Goal: Transaction & Acquisition: Purchase product/service

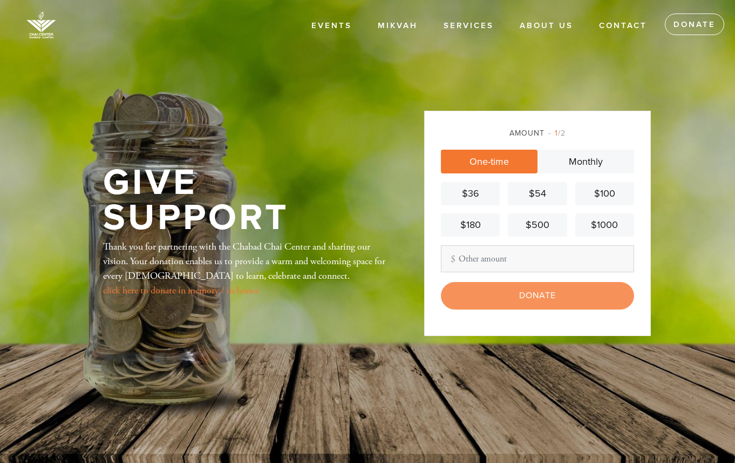
type input "360"
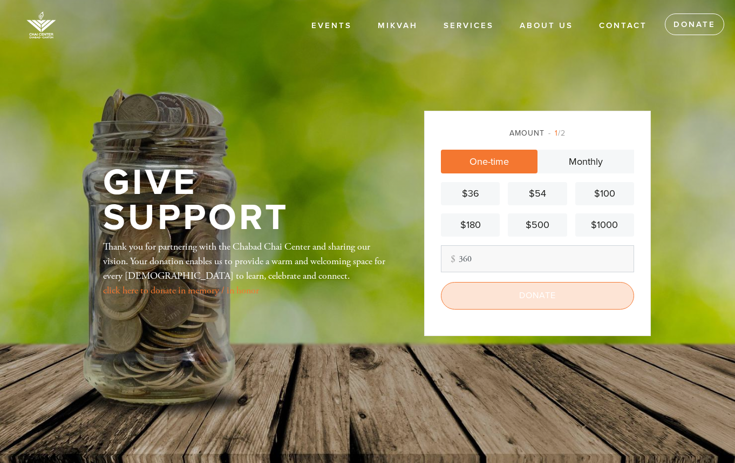
click at [547, 296] on input "Donate" at bounding box center [537, 295] width 193 height 27
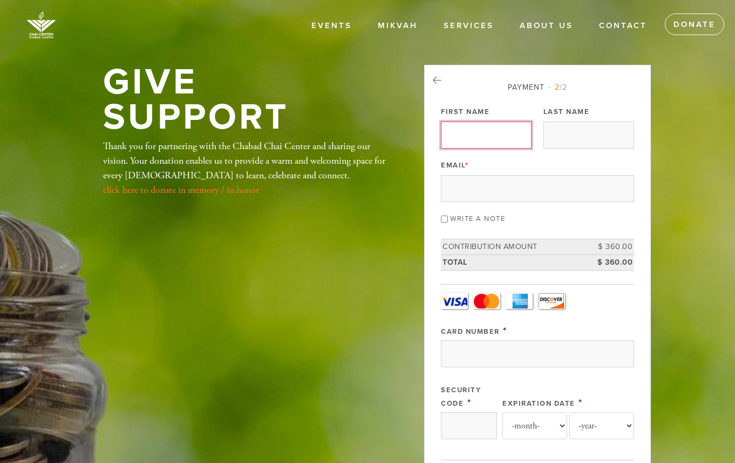
click at [492, 135] on input "First Name" at bounding box center [486, 134] width 91 height 27
type input "Leo"
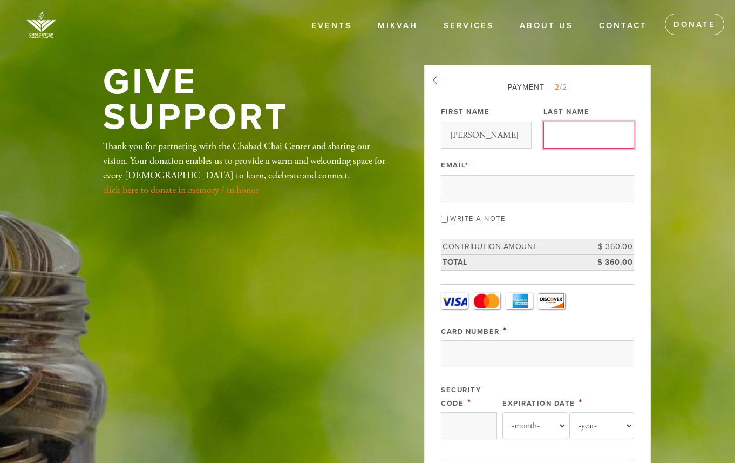
click at [559, 136] on input "Last Name" at bounding box center [588, 134] width 91 height 27
type input "Yakirevich"
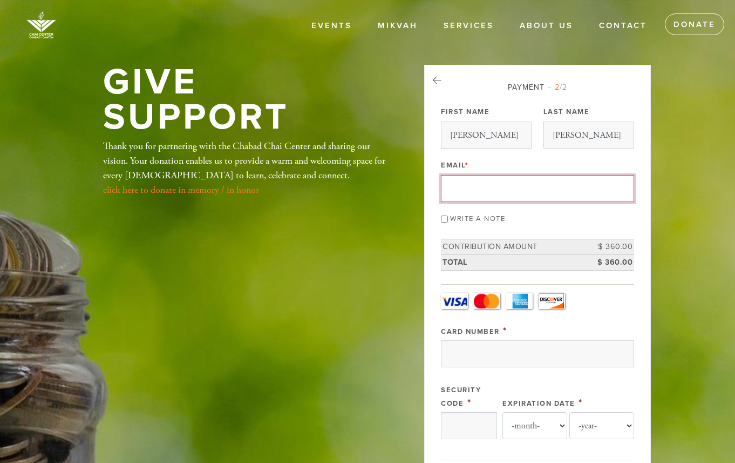
click at [541, 181] on input "Email *" at bounding box center [537, 188] width 193 height 27
type input "lyakirevich@gmail.com"
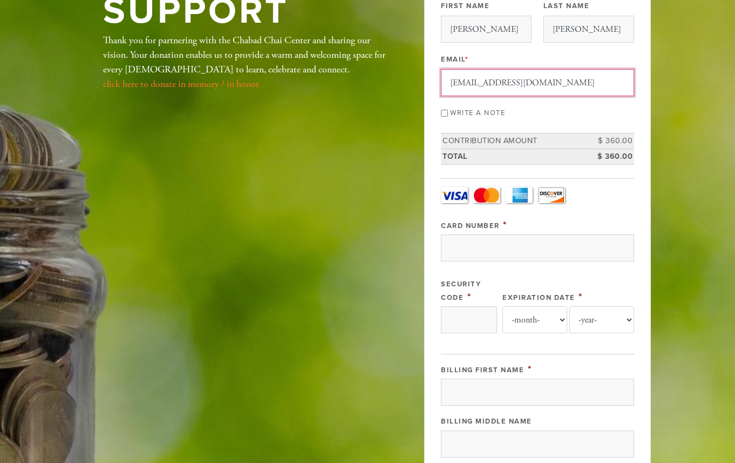
scroll to position [122, 0]
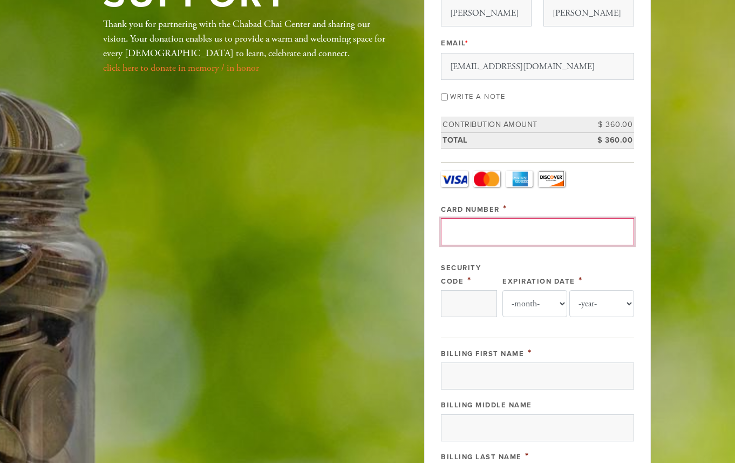
click at [498, 234] on input "Card Number" at bounding box center [537, 231] width 193 height 27
type input "5466308137311000"
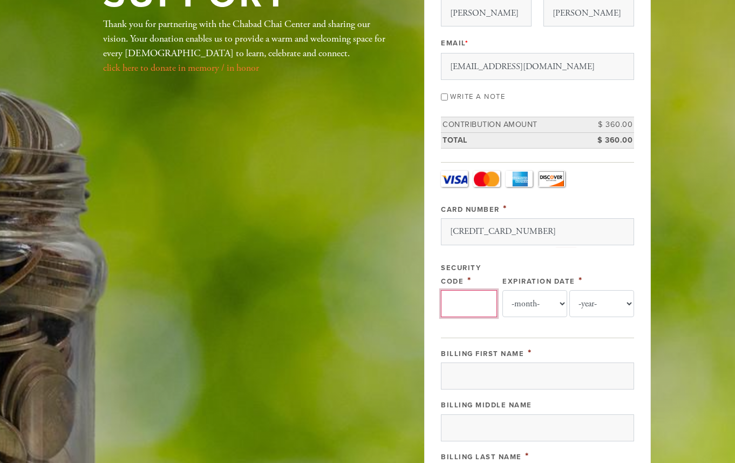
click at [473, 308] on input "Security Code" at bounding box center [469, 303] width 56 height 27
type input "660"
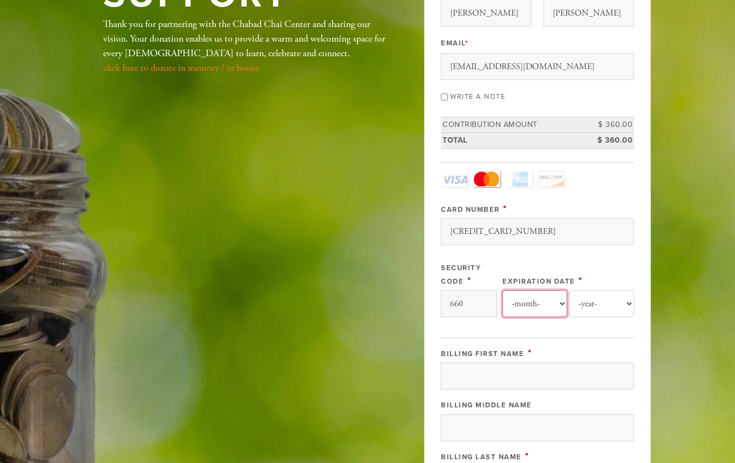
click at [555, 306] on select "-month- Jan Feb Mar Apr May Jun Jul Aug Sep Oct Nov Dec" at bounding box center [534, 303] width 65 height 27
select select "10"
click at [502, 290] on select "-month- Jan Feb Mar Apr May Jun Jul Aug Sep Oct Nov Dec" at bounding box center [534, 303] width 65 height 27
click at [618, 309] on select "-year- 2025 2026 2027 2028 2029 2030 2031 2032 2033 2034 2035" at bounding box center [601, 303] width 65 height 27
select select "2027"
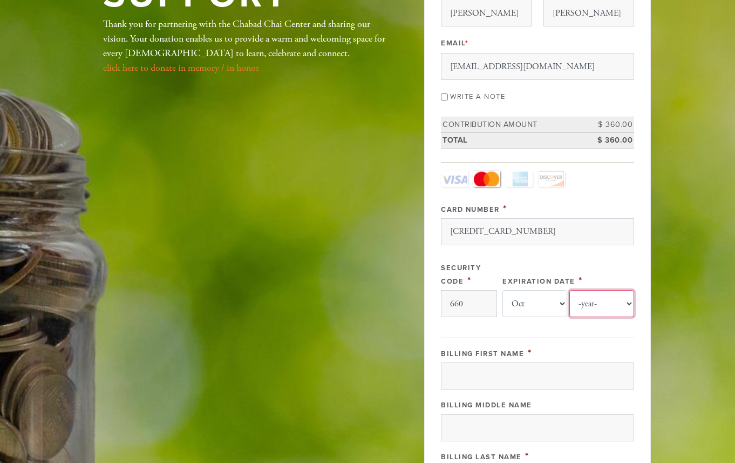
click at [569, 290] on select "-year- 2025 2026 2027 2028 2029 2030 2031 2032 2033 2034 2035" at bounding box center [601, 303] width 65 height 27
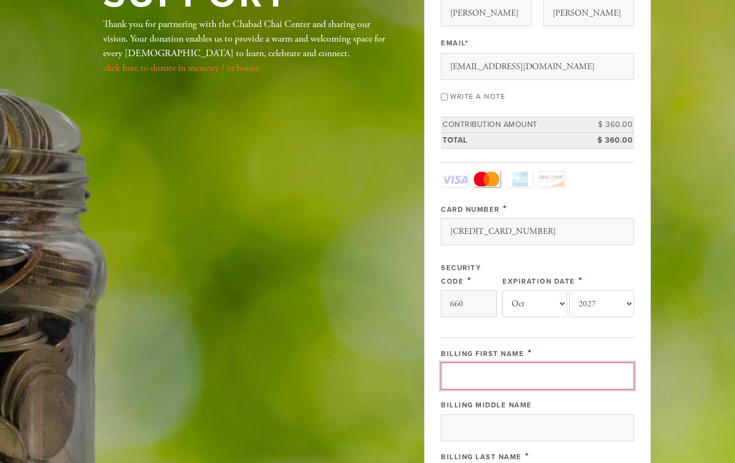
click at [554, 379] on input "Billing First Name" at bounding box center [537, 375] width 193 height 27
click at [535, 377] on input "Billing First Name" at bounding box center [537, 375] width 193 height 27
type input "Leo"
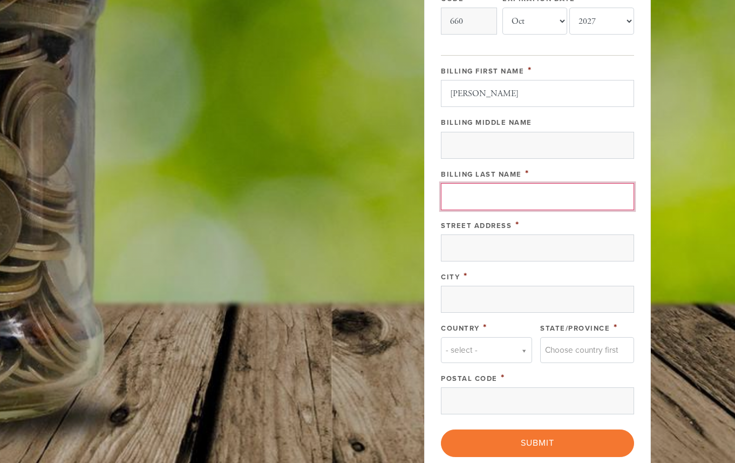
scroll to position [405, 0]
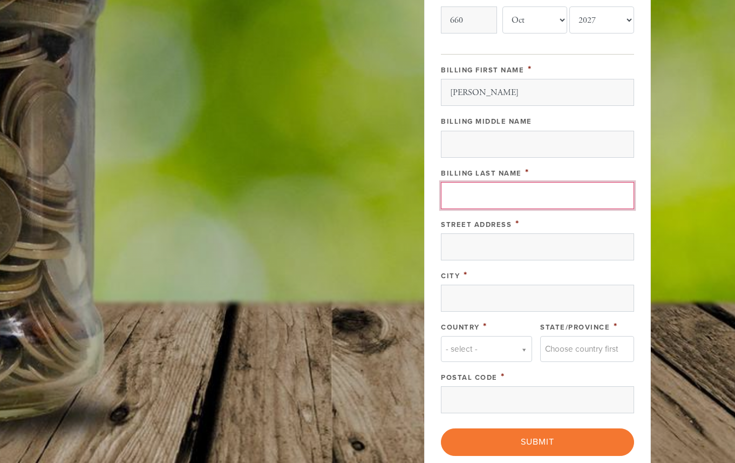
click at [501, 197] on input "Billing Last Name" at bounding box center [537, 195] width 193 height 27
type input "Yakirevich"
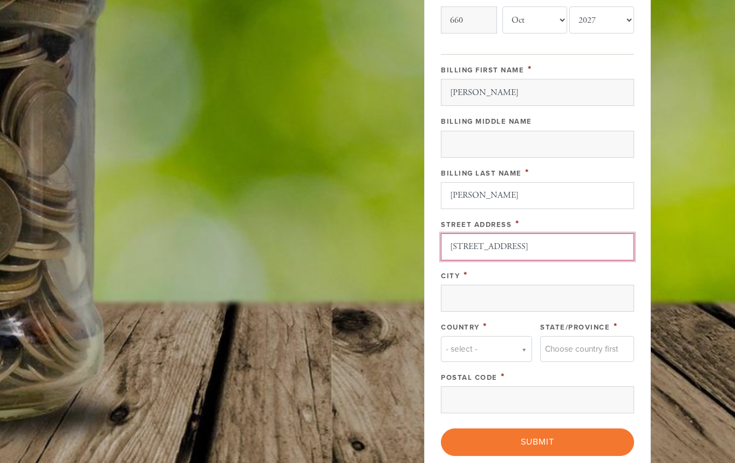
type input "28 Deerfield Rd"
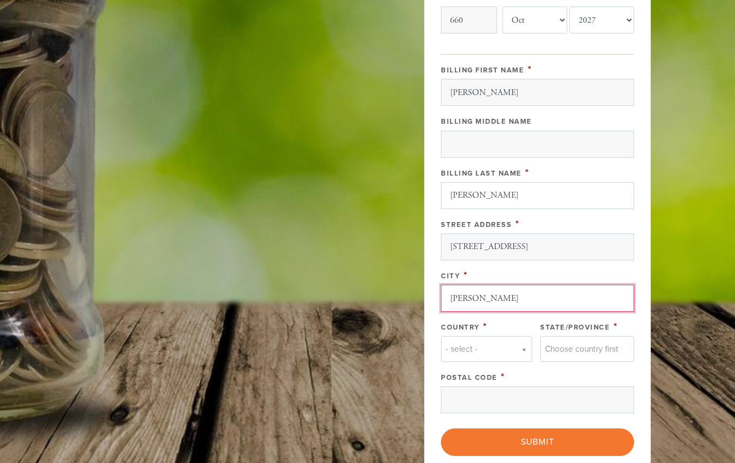
type input "Sharon"
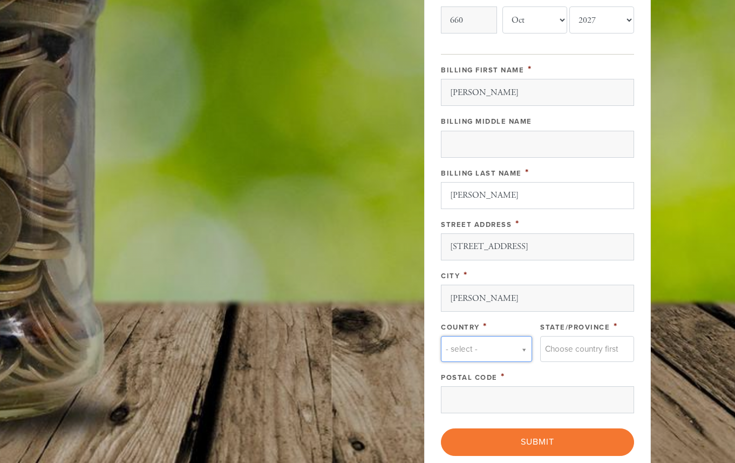
type input "u"
type input "uun"
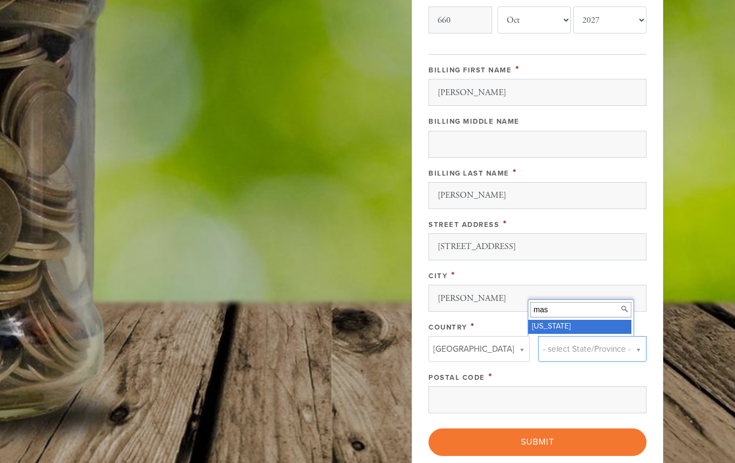
type input "mass"
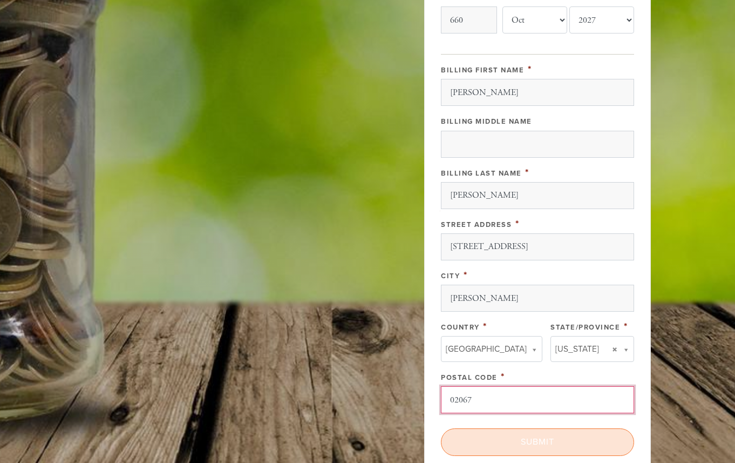
type input "02067"
click at [571, 438] on input "Submit" at bounding box center [537, 441] width 193 height 27
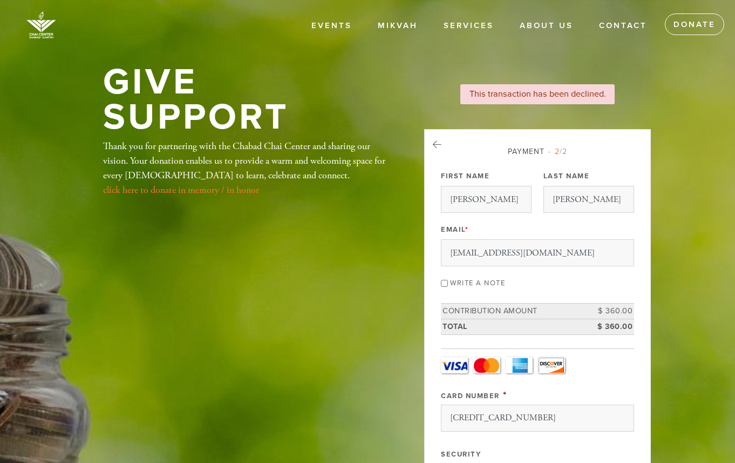
select select "10"
select select "2027"
